Goal: Task Accomplishment & Management: Manage account settings

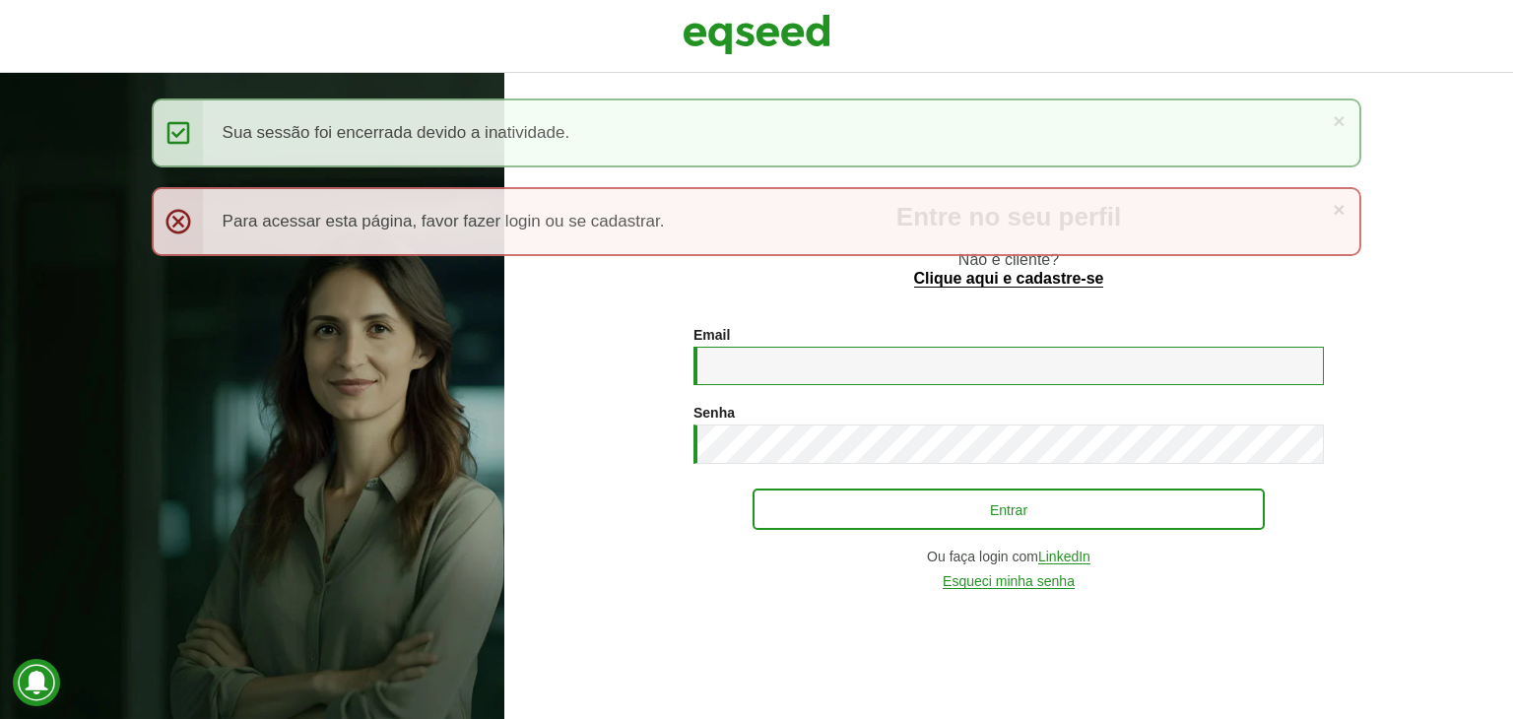
type input "**********"
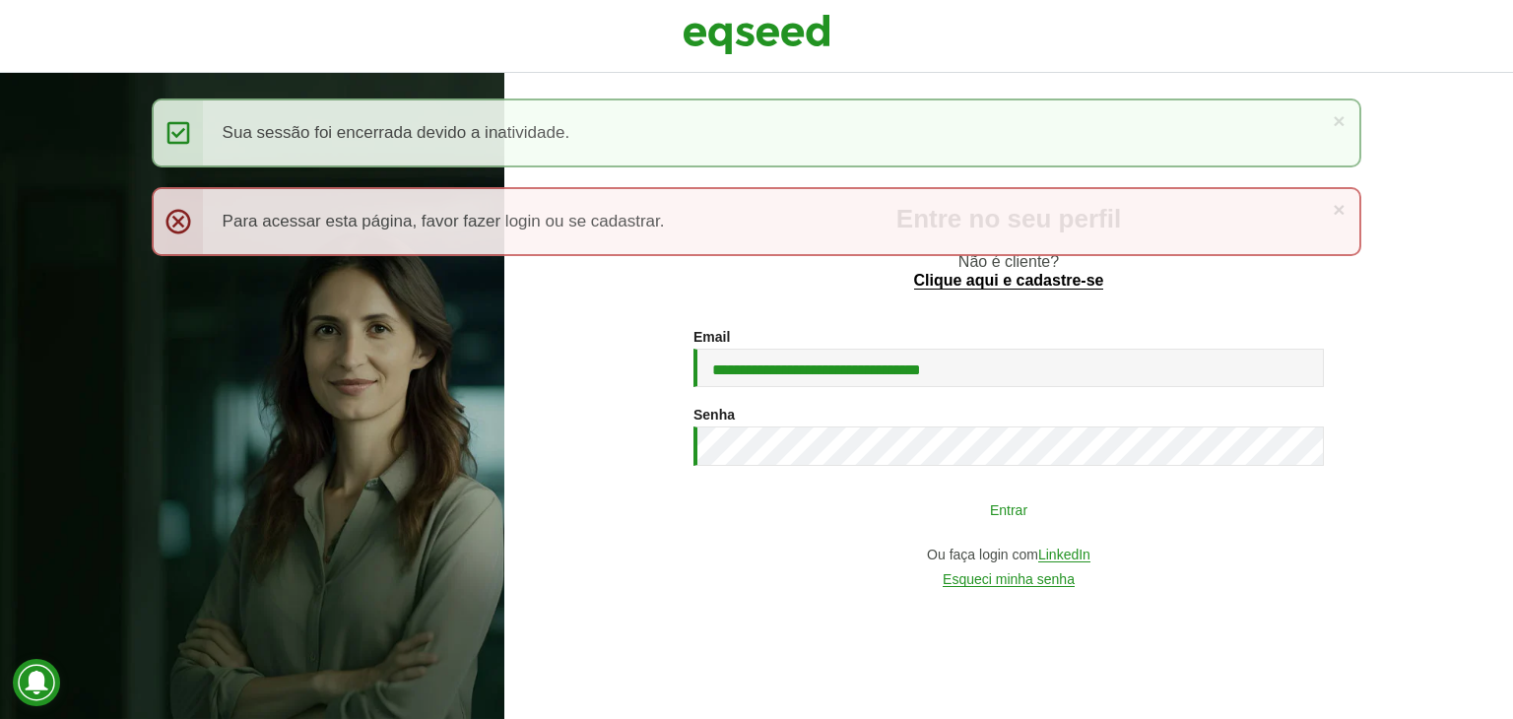
click at [1058, 507] on button "Entrar" at bounding box center [1009, 509] width 512 height 37
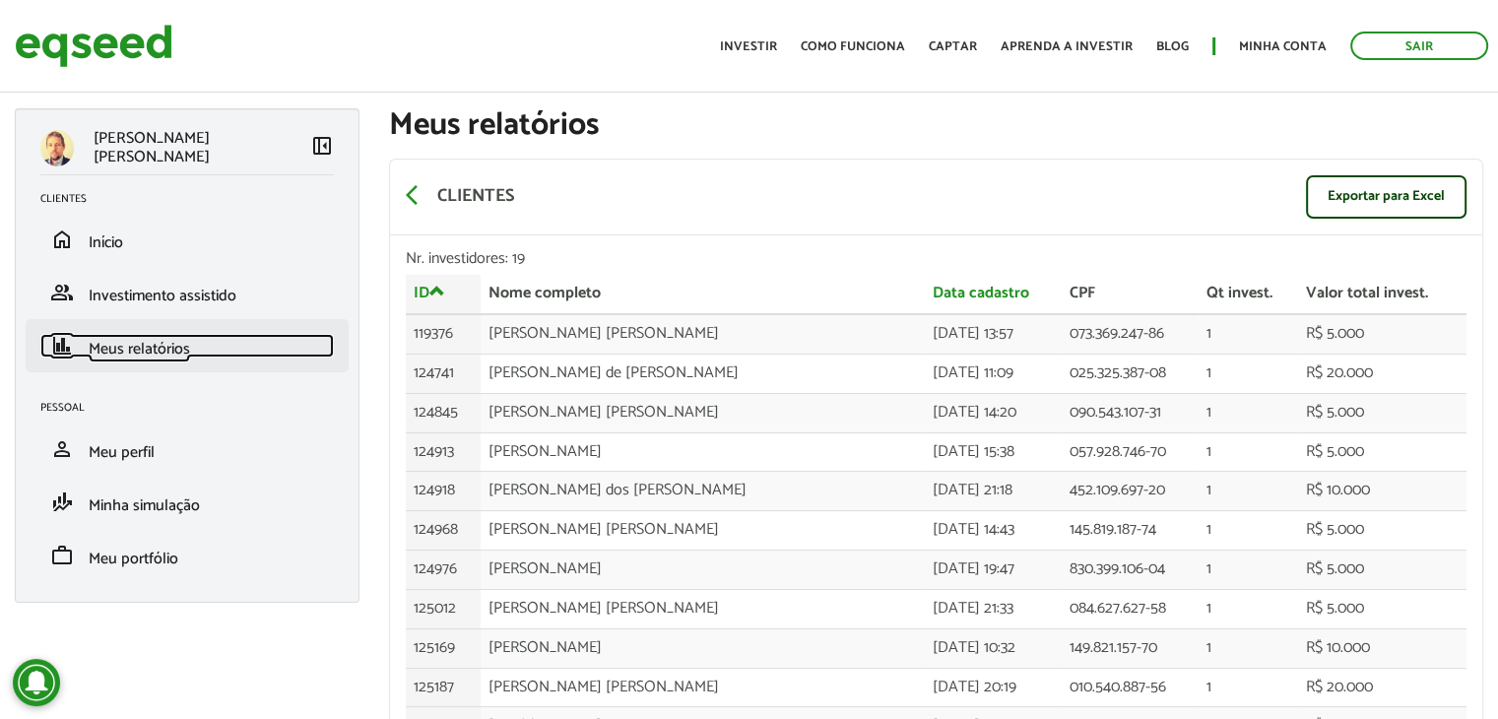
click at [121, 347] on span "Meus relatórios" at bounding box center [139, 349] width 101 height 27
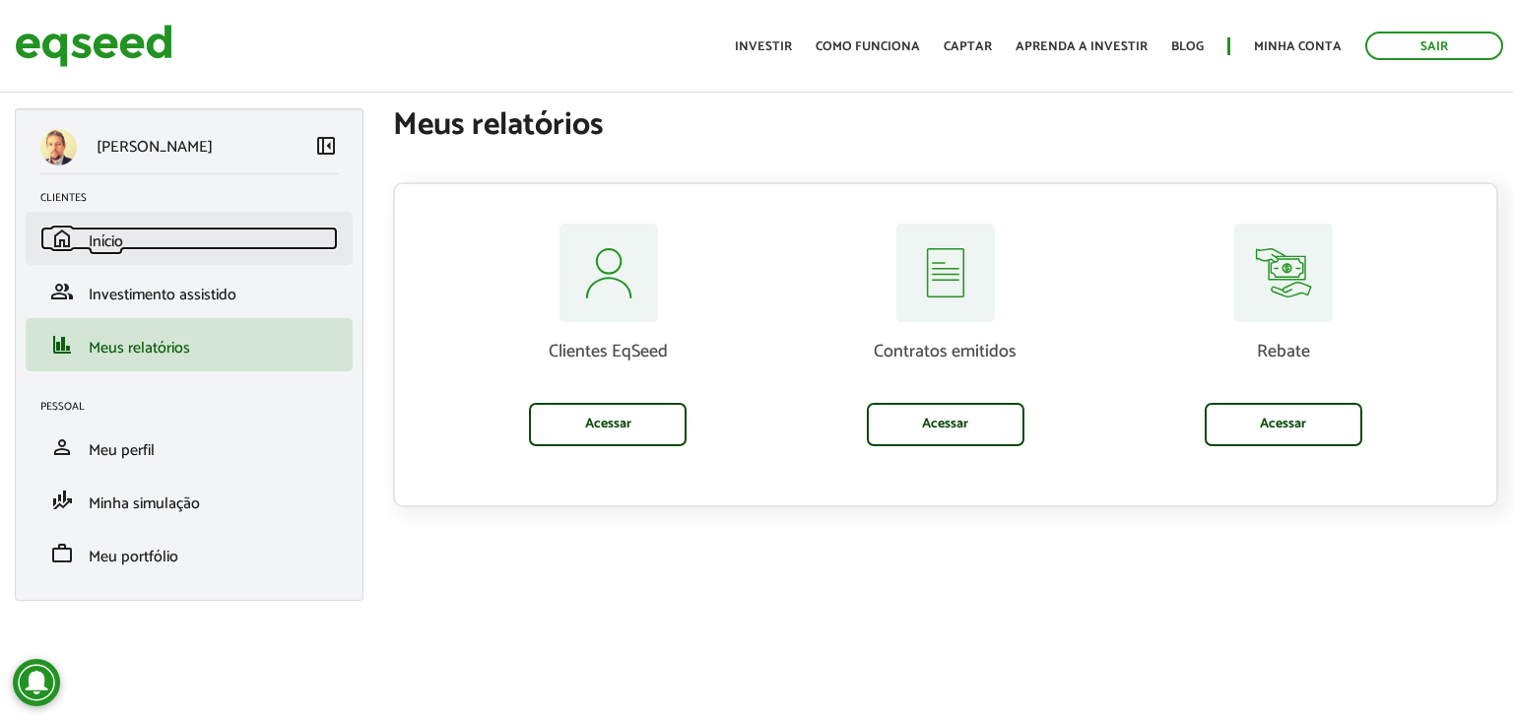
click at [106, 244] on span "Início" at bounding box center [106, 242] width 34 height 27
